Goal: Task Accomplishment & Management: Manage account settings

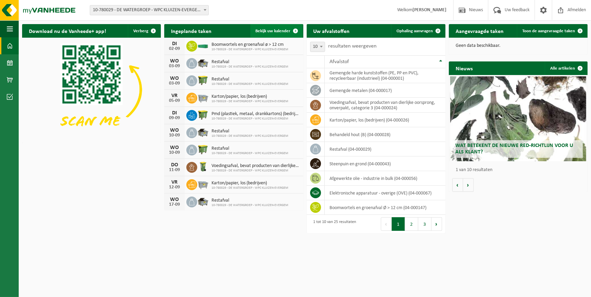
click at [267, 33] on span "Bekijk uw kalender" at bounding box center [273, 31] width 35 height 4
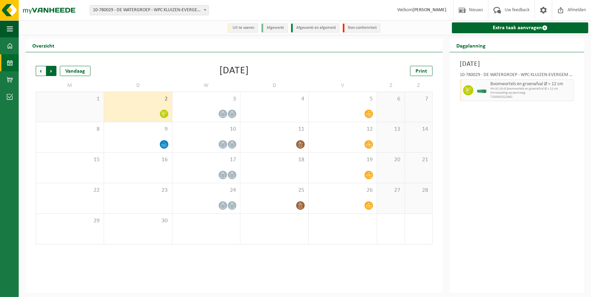
click at [40, 69] on span "Vorige" at bounding box center [41, 71] width 10 height 10
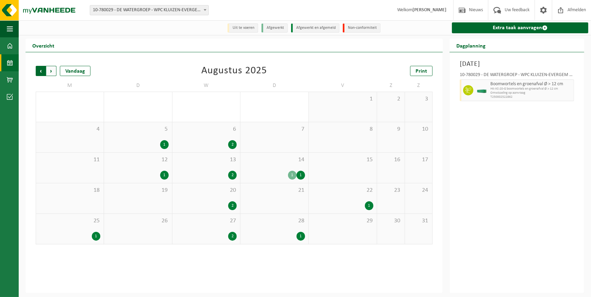
click at [50, 70] on span "Volgende" at bounding box center [51, 71] width 10 height 10
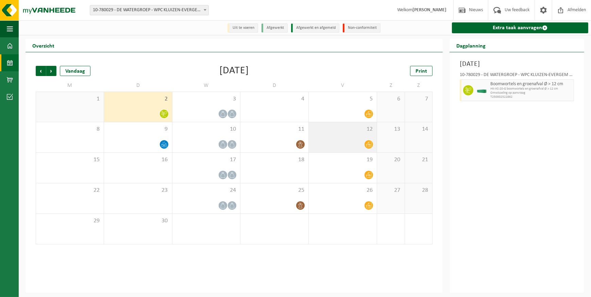
click at [366, 142] on icon at bounding box center [369, 145] width 6 height 6
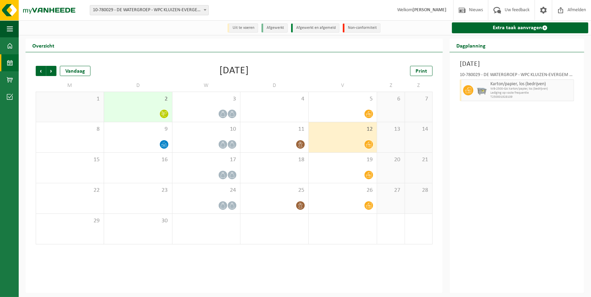
click at [362, 141] on div at bounding box center [342, 144] width 61 height 9
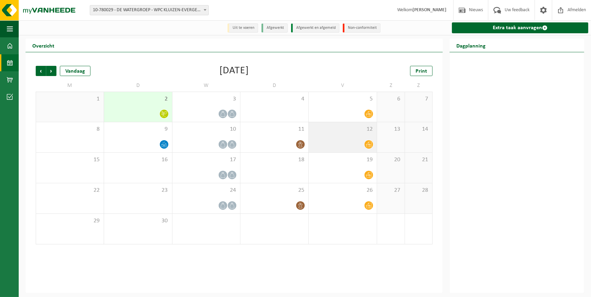
click at [362, 141] on div at bounding box center [342, 144] width 61 height 9
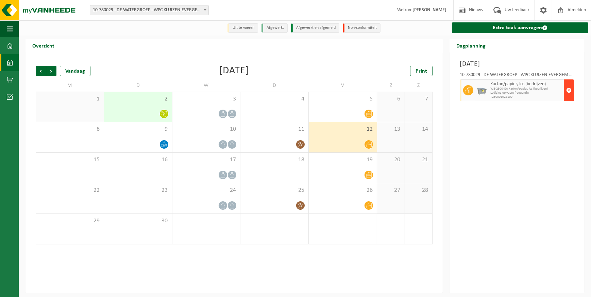
click at [568, 90] on span "button" at bounding box center [568, 91] width 5 height 14
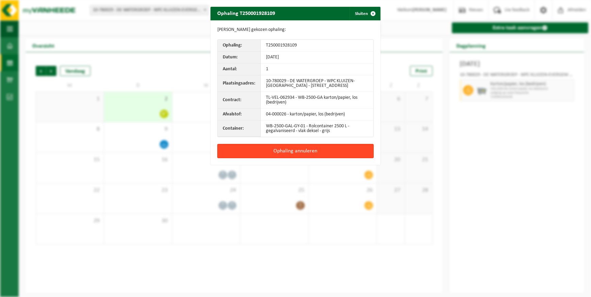
click at [311, 151] on button "Ophaling annuleren" at bounding box center [295, 151] width 156 height 14
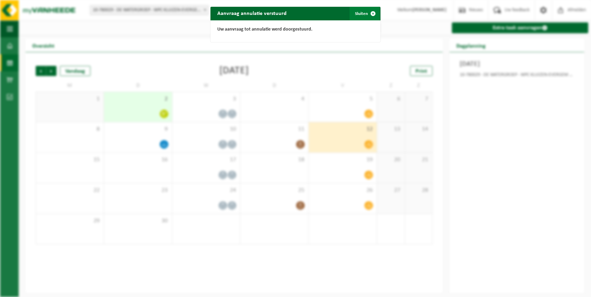
click at [366, 13] on span "button" at bounding box center [373, 14] width 14 height 14
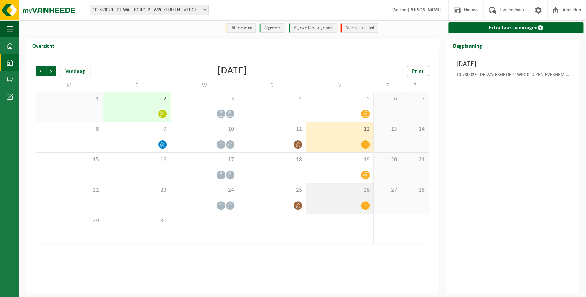
click at [353, 205] on div at bounding box center [340, 205] width 61 height 9
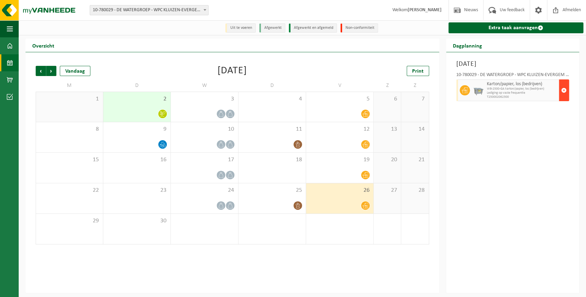
click at [564, 91] on span "button" at bounding box center [564, 91] width 5 height 14
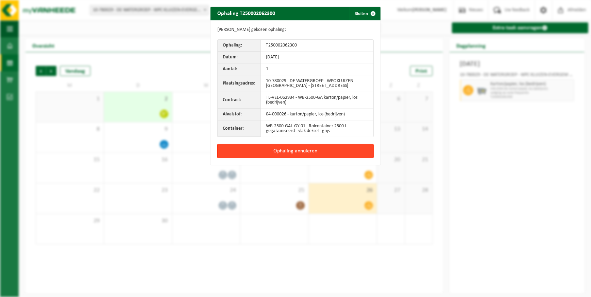
click at [312, 151] on button "Ophaling annuleren" at bounding box center [295, 151] width 156 height 14
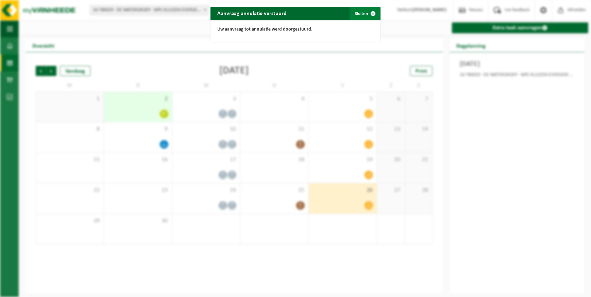
click at [357, 12] on button "Sluiten" at bounding box center [365, 14] width 30 height 14
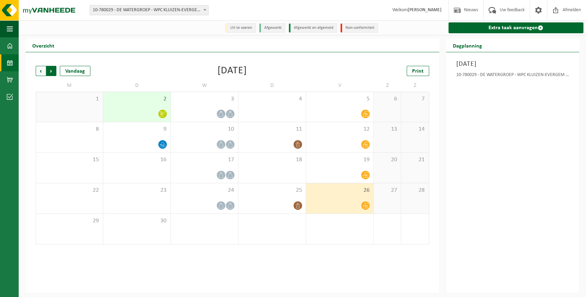
click at [40, 72] on span "Vorige" at bounding box center [41, 71] width 10 height 10
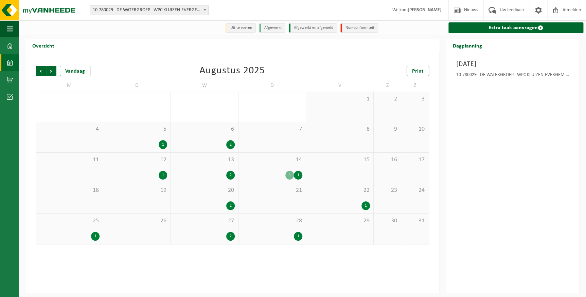
click at [286, 170] on div "14 1 1" at bounding box center [272, 168] width 67 height 30
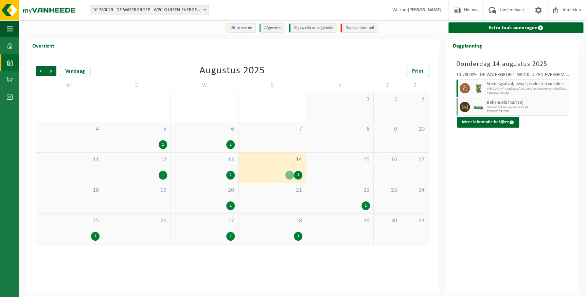
click at [225, 228] on div "27 2" at bounding box center [204, 229] width 67 height 30
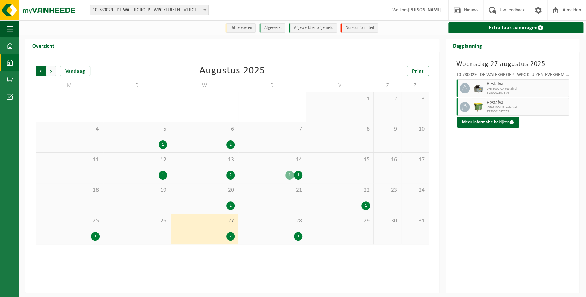
click at [51, 71] on span "Volgende" at bounding box center [51, 71] width 10 height 10
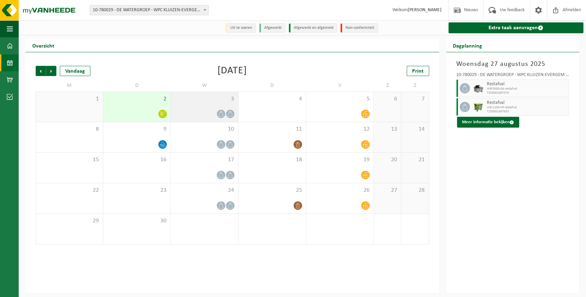
click at [224, 114] on span at bounding box center [221, 114] width 8 height 8
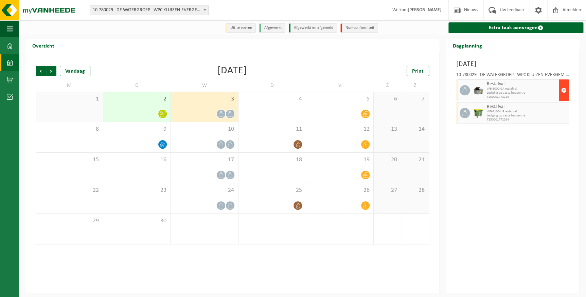
click at [564, 90] on span "button" at bounding box center [564, 91] width 5 height 14
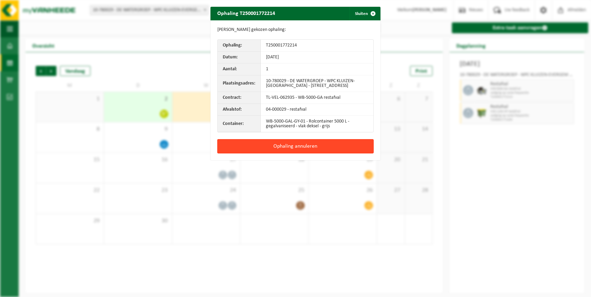
click at [305, 146] on button "Ophaling annuleren" at bounding box center [295, 146] width 156 height 14
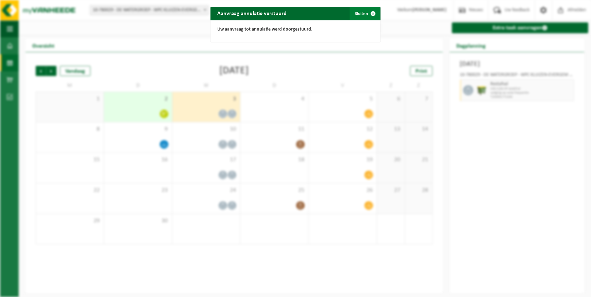
click at [366, 14] on span "button" at bounding box center [373, 14] width 14 height 14
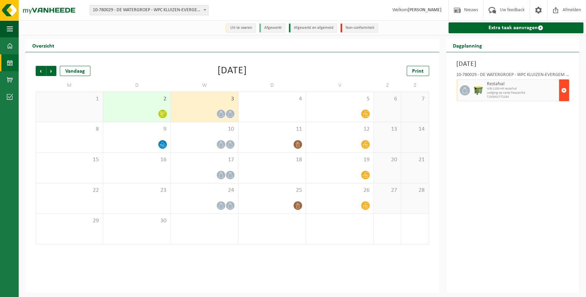
click at [564, 90] on span "button" at bounding box center [564, 91] width 5 height 14
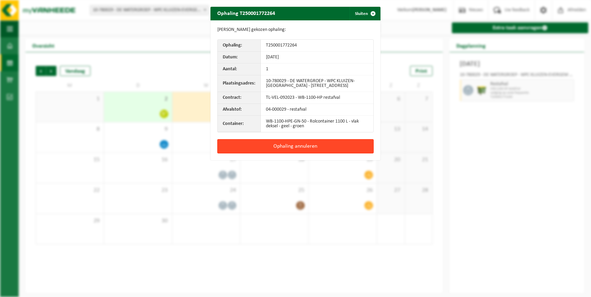
click at [295, 147] on button "Ophaling annuleren" at bounding box center [295, 146] width 156 height 14
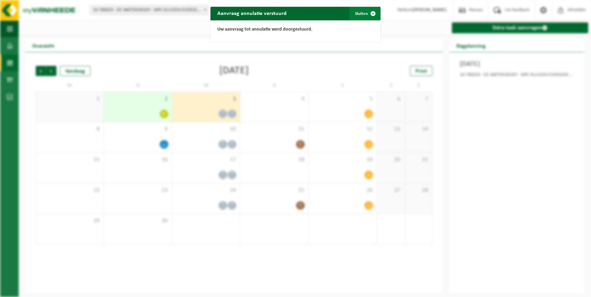
click at [362, 13] on button "Sluiten" at bounding box center [365, 14] width 30 height 14
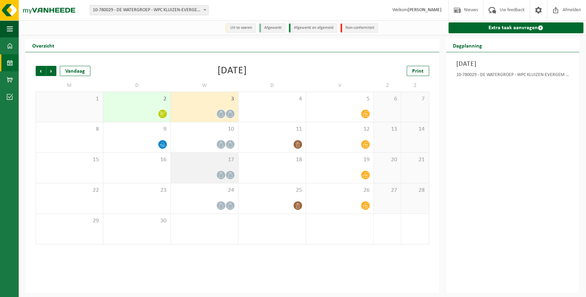
click at [222, 168] on div "17" at bounding box center [204, 168] width 67 height 30
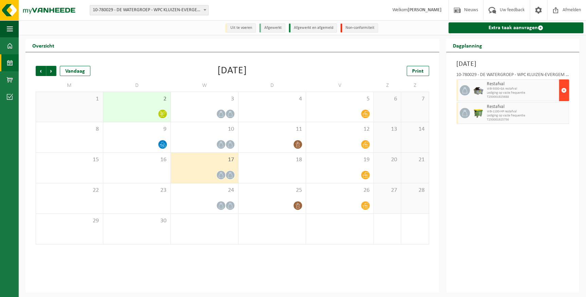
click at [562, 89] on span "button" at bounding box center [564, 91] width 5 height 14
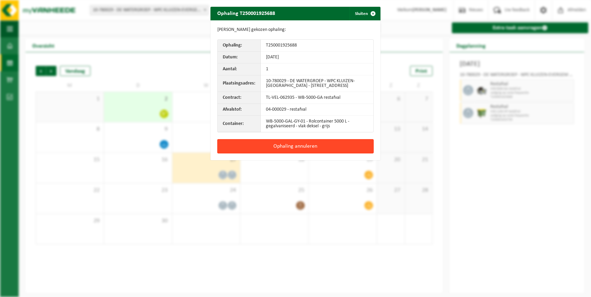
click at [321, 146] on button "Ophaling annuleren" at bounding box center [295, 146] width 156 height 14
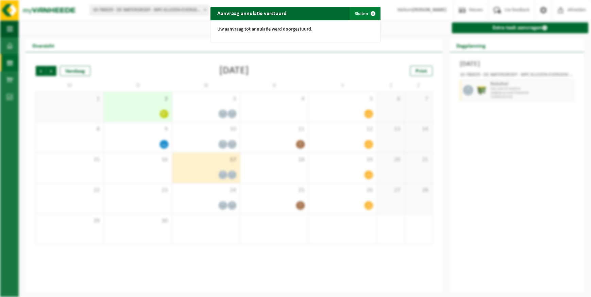
click at [361, 11] on button "Sluiten" at bounding box center [365, 14] width 30 height 14
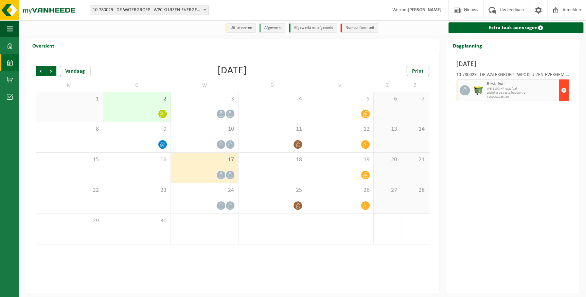
click at [564, 90] on span "button" at bounding box center [564, 91] width 5 height 14
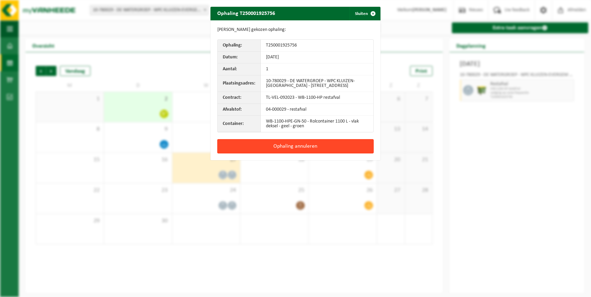
click at [280, 148] on button "Ophaling annuleren" at bounding box center [295, 146] width 156 height 14
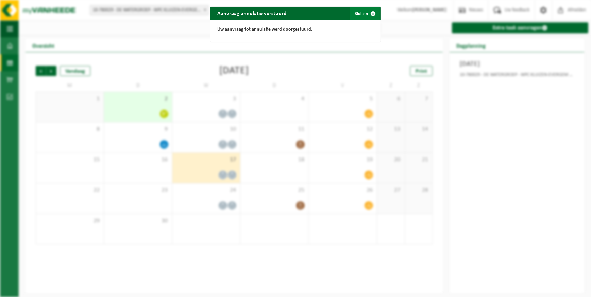
click at [360, 14] on button "Sluiten" at bounding box center [365, 14] width 30 height 14
